Goal: Task Accomplishment & Management: Manage account settings

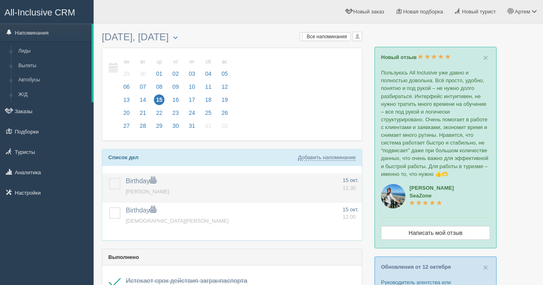
click at [109, 178] on label at bounding box center [109, 178] width 0 height 0
click at [0, 0] on input "checkbox" at bounding box center [0, 0] width 0 height 0
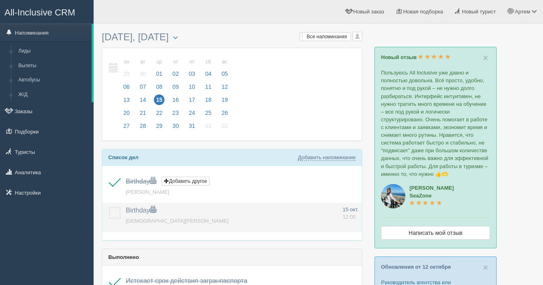
click at [109, 207] on label at bounding box center [109, 207] width 0 height 0
click at [0, 0] on input "checkbox" at bounding box center [0, 0] width 0 height 0
